Goal: Navigation & Orientation: Find specific page/section

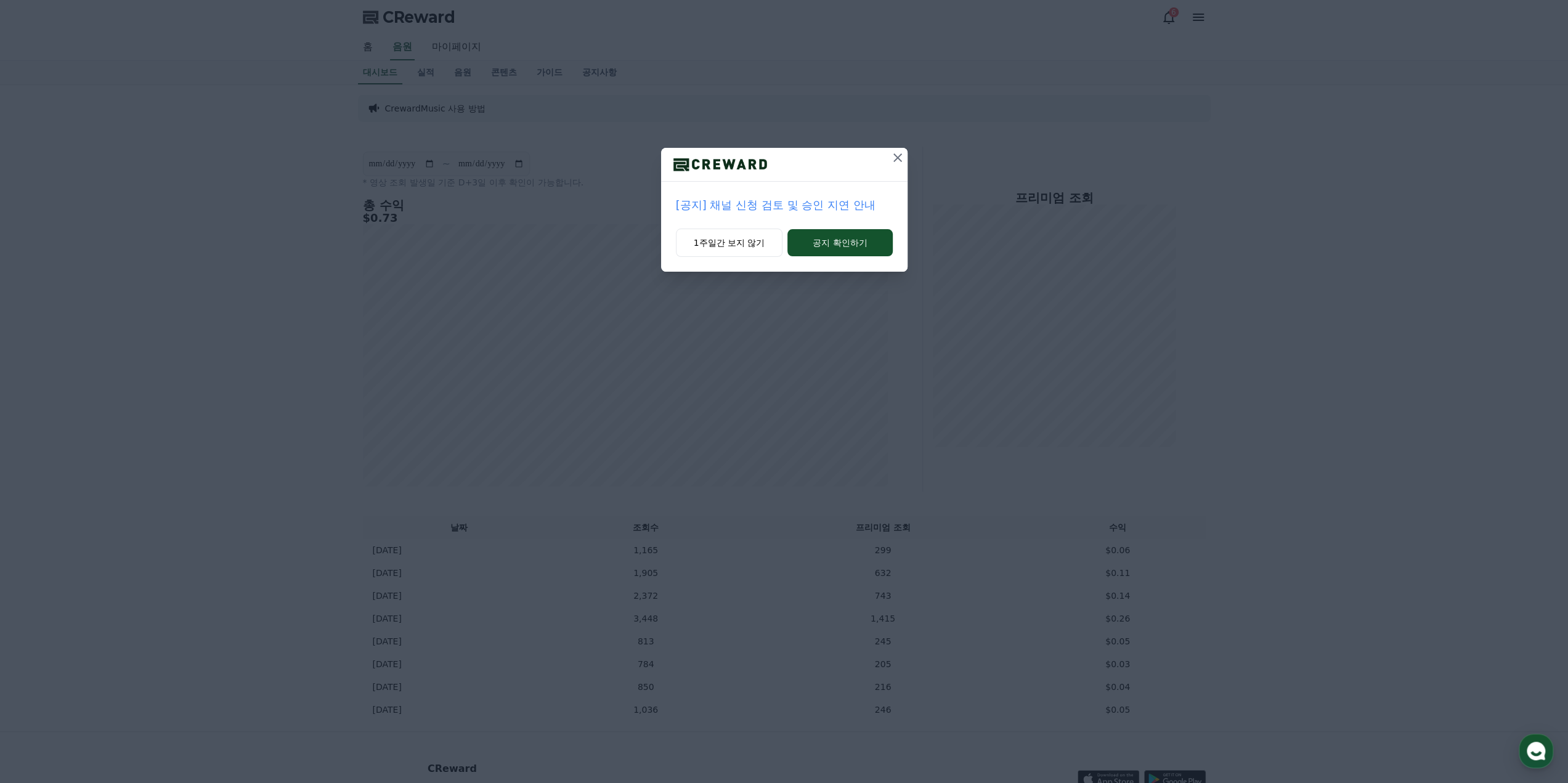
click at [901, 155] on icon at bounding box center [898, 158] width 15 height 15
click at [898, 154] on icon at bounding box center [898, 158] width 15 height 15
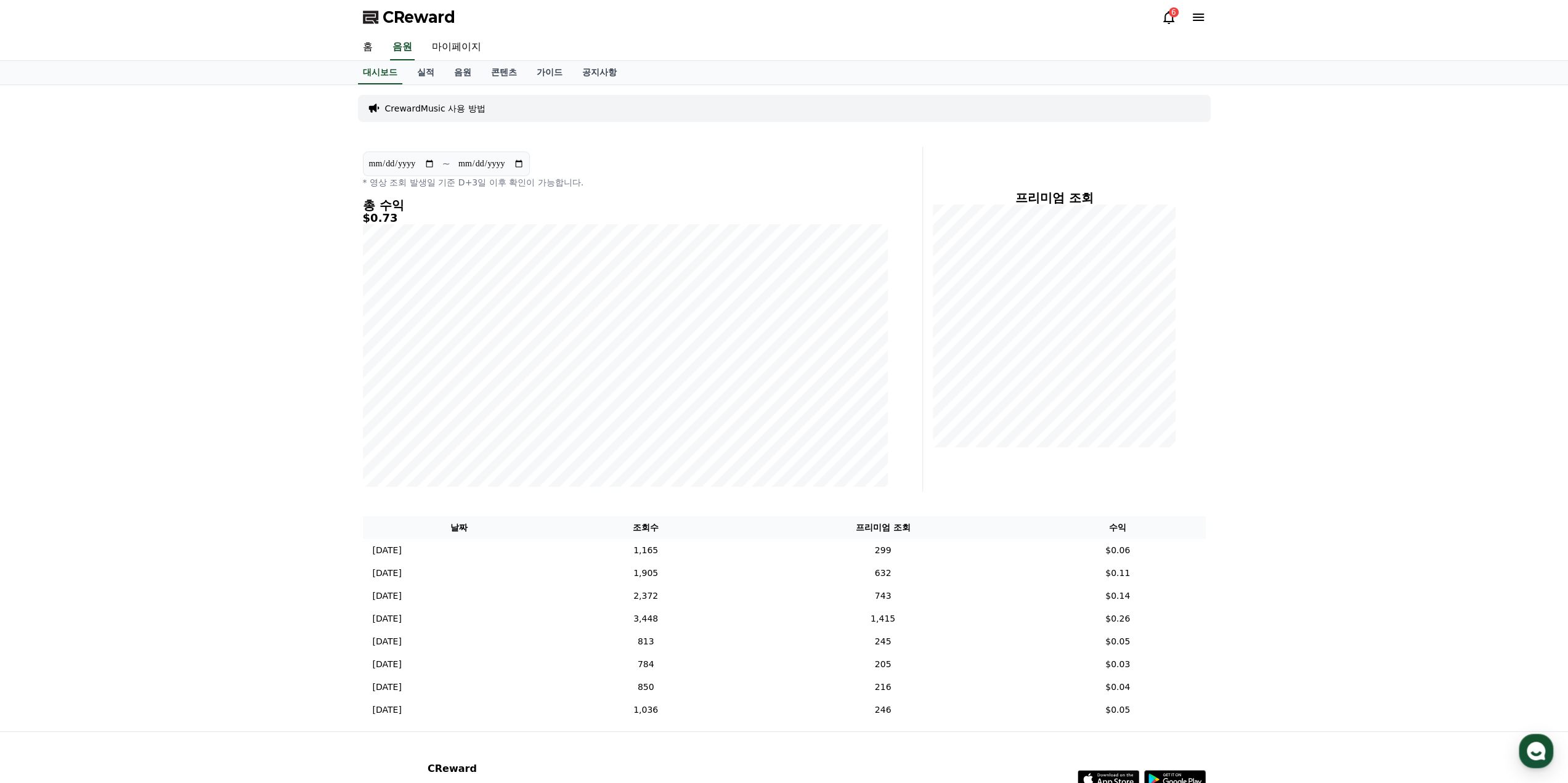
click at [1171, 17] on div "6" at bounding box center [1174, 13] width 10 height 10
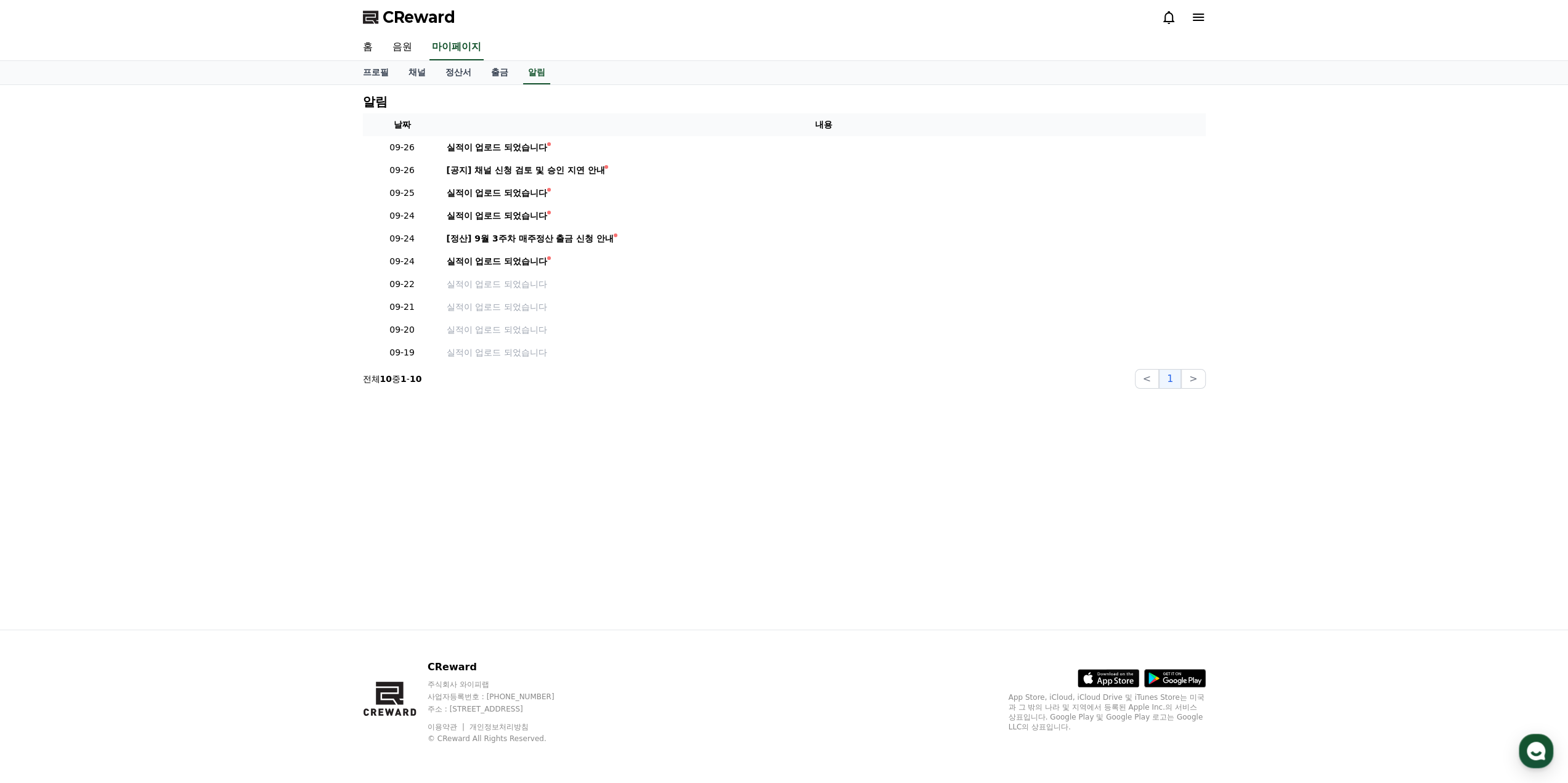
click at [1171, 15] on icon at bounding box center [1169, 18] width 11 height 13
click at [495, 73] on link "출금" at bounding box center [499, 72] width 37 height 23
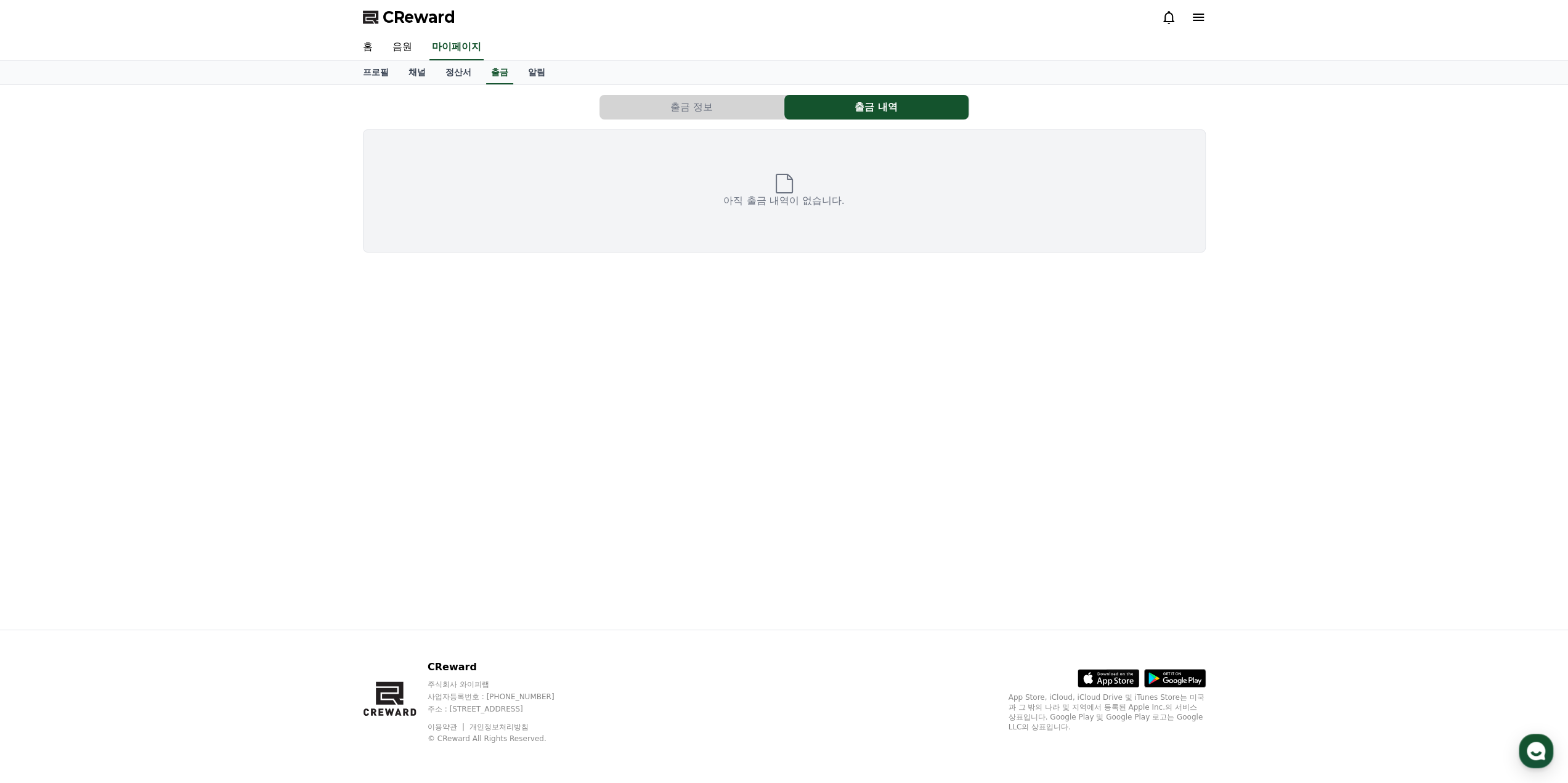
click at [700, 100] on button "출금 정보" at bounding box center [692, 107] width 184 height 24
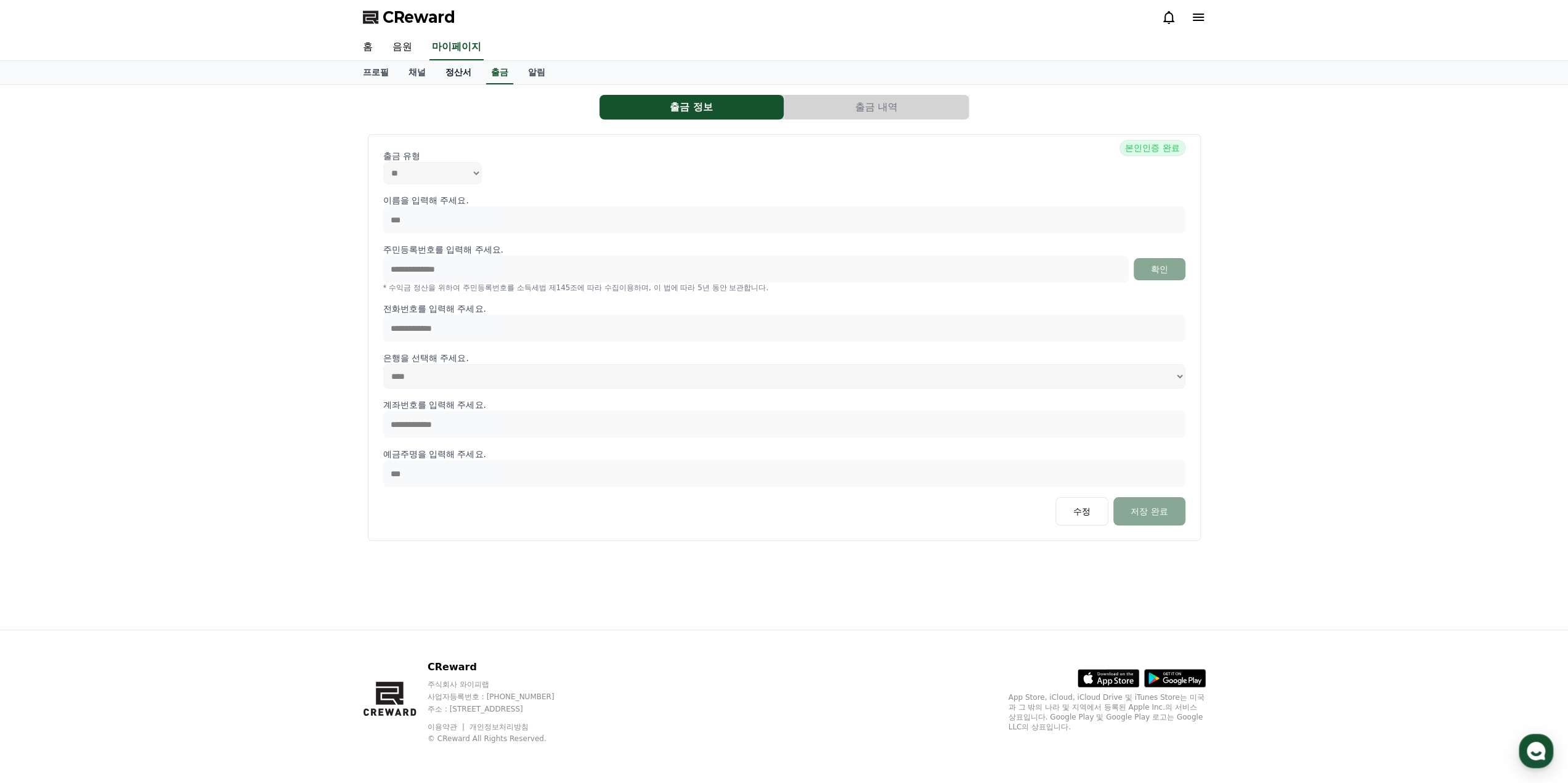
click at [451, 73] on link "정산서" at bounding box center [458, 72] width 46 height 23
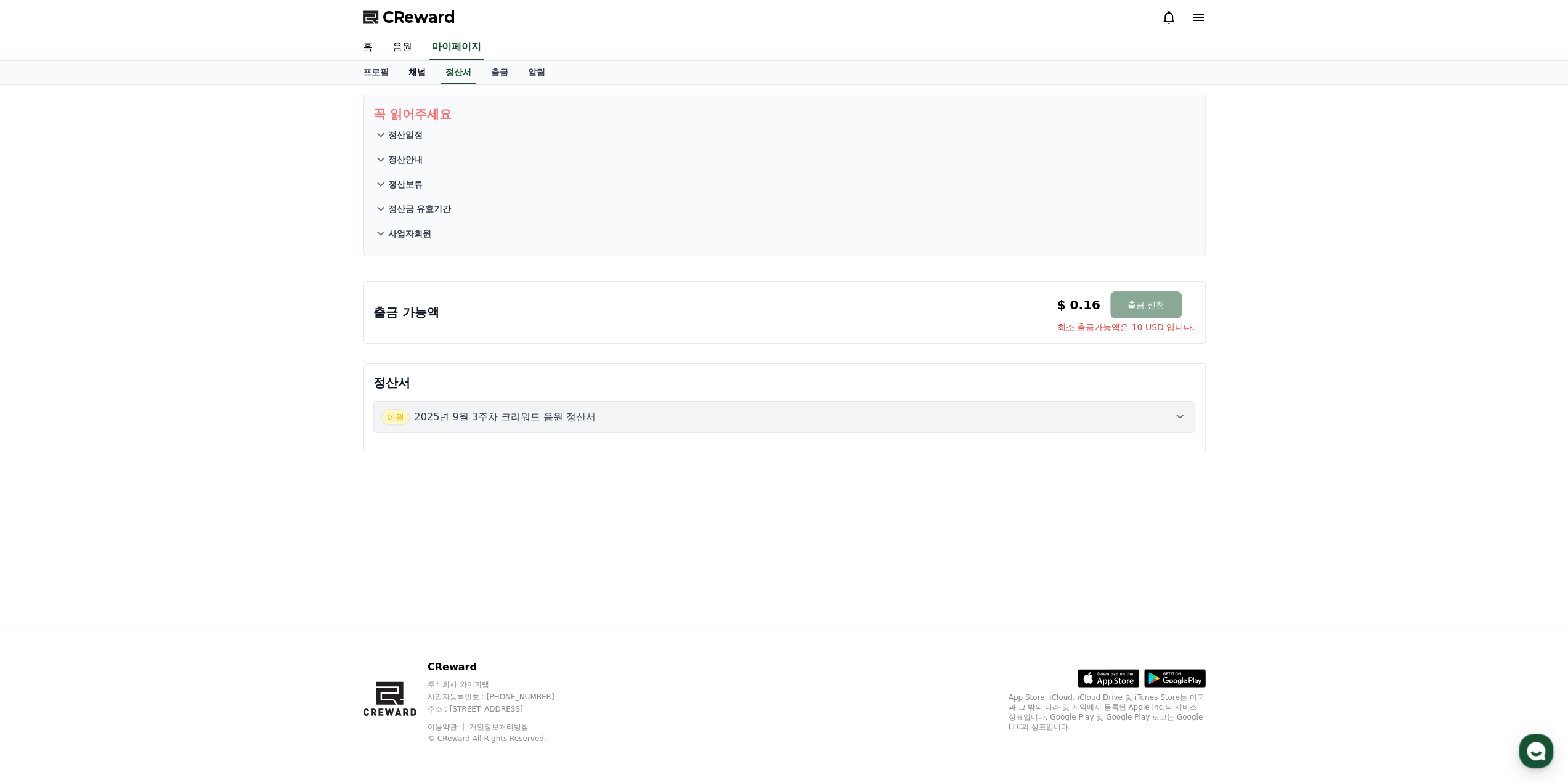
click at [414, 76] on link "채널" at bounding box center [417, 72] width 37 height 23
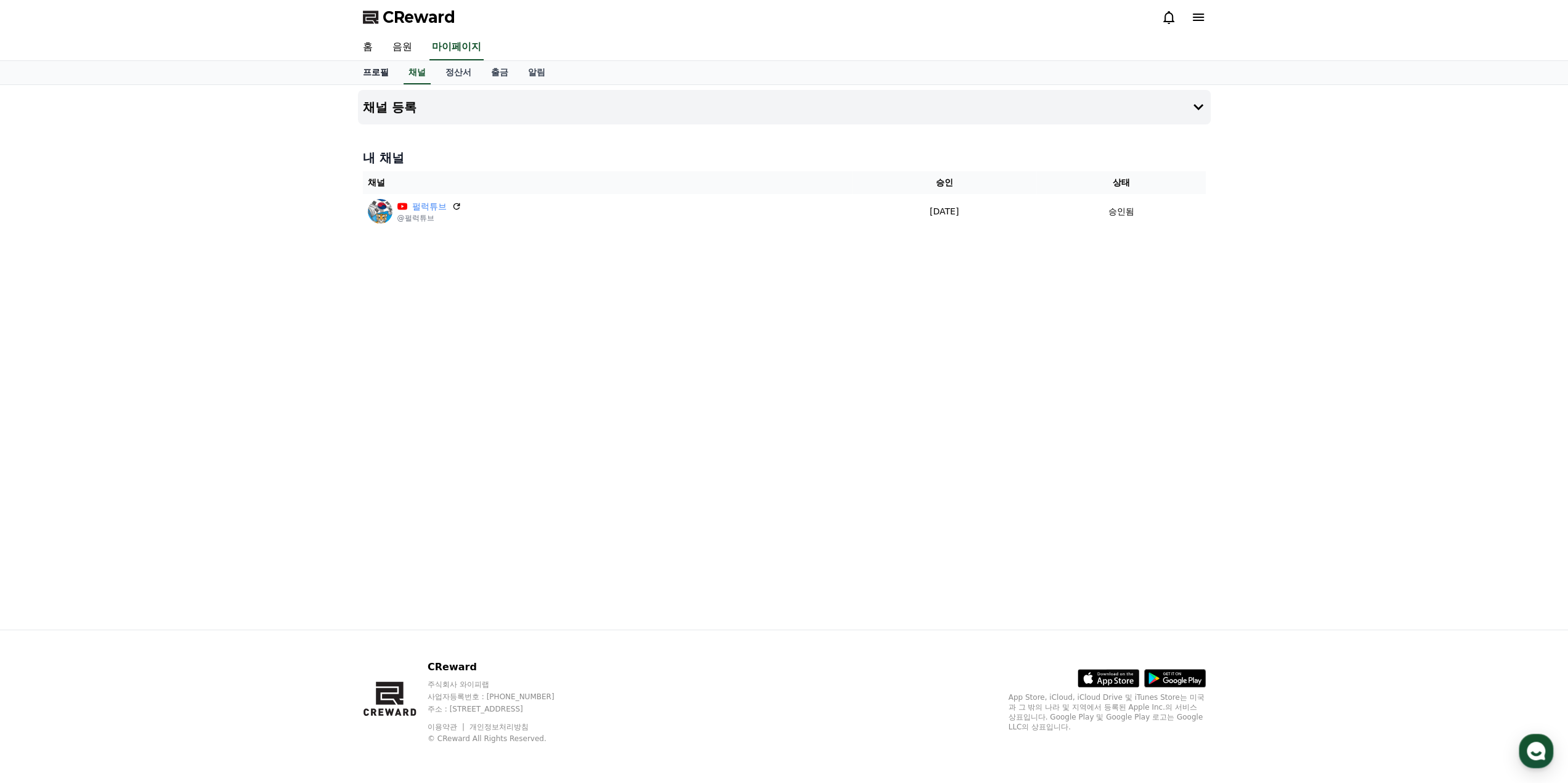
click at [377, 75] on link "프로필" at bounding box center [376, 72] width 46 height 23
select select "**********"
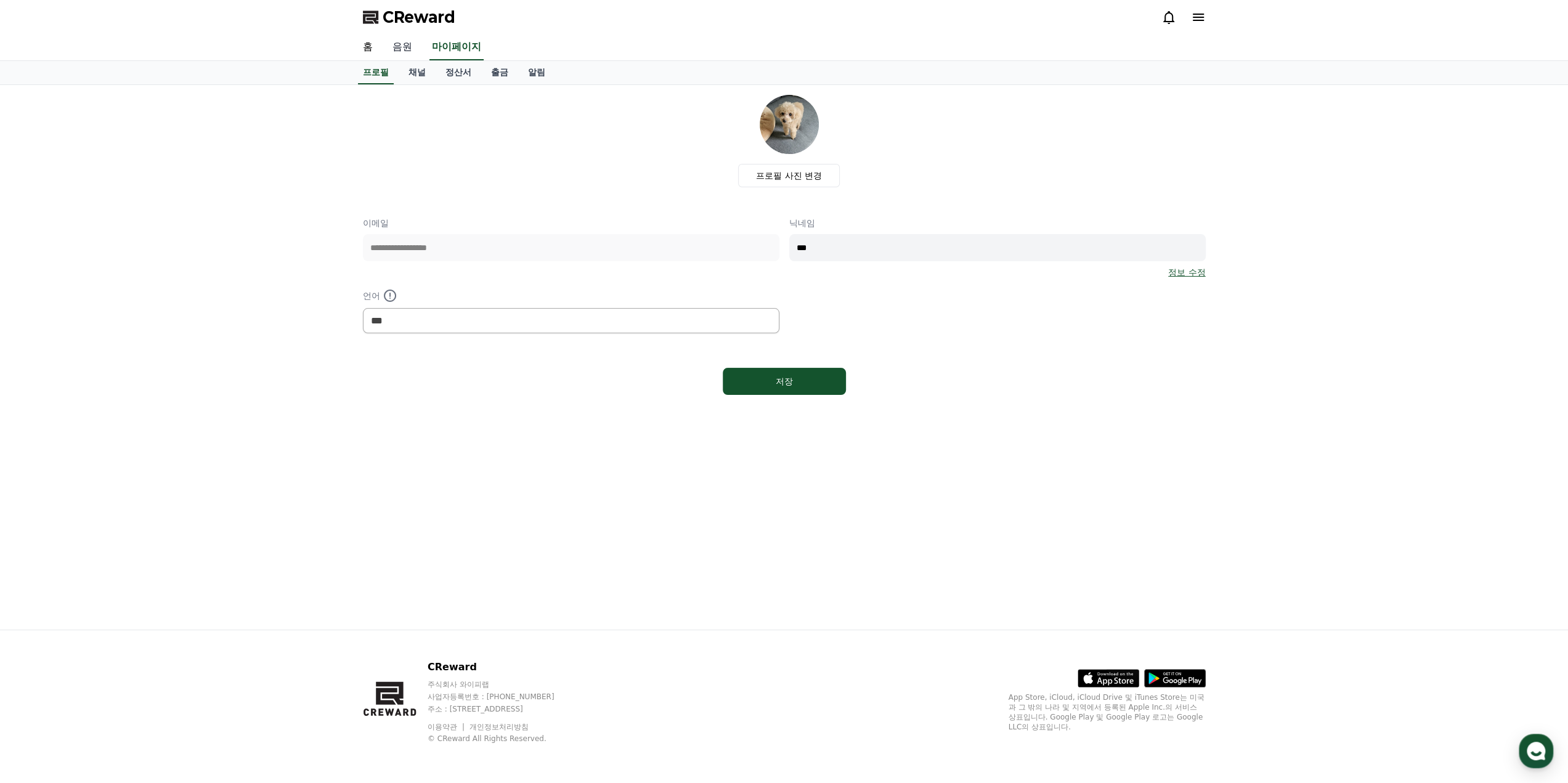
click at [407, 49] on link "음원" at bounding box center [402, 47] width 39 height 26
